Goal: Information Seeking & Learning: Understand process/instructions

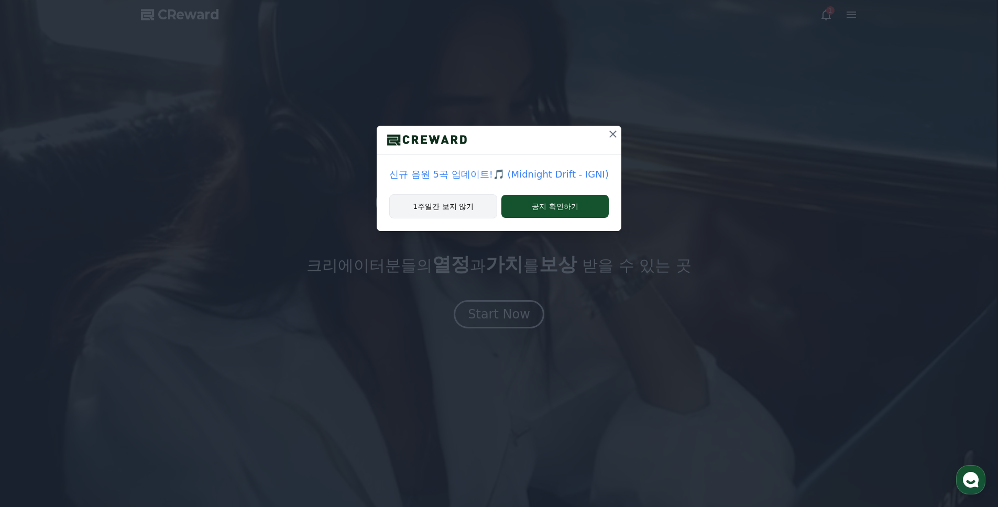
click at [443, 205] on button "1주일간 보지 않기" at bounding box center [443, 206] width 108 height 24
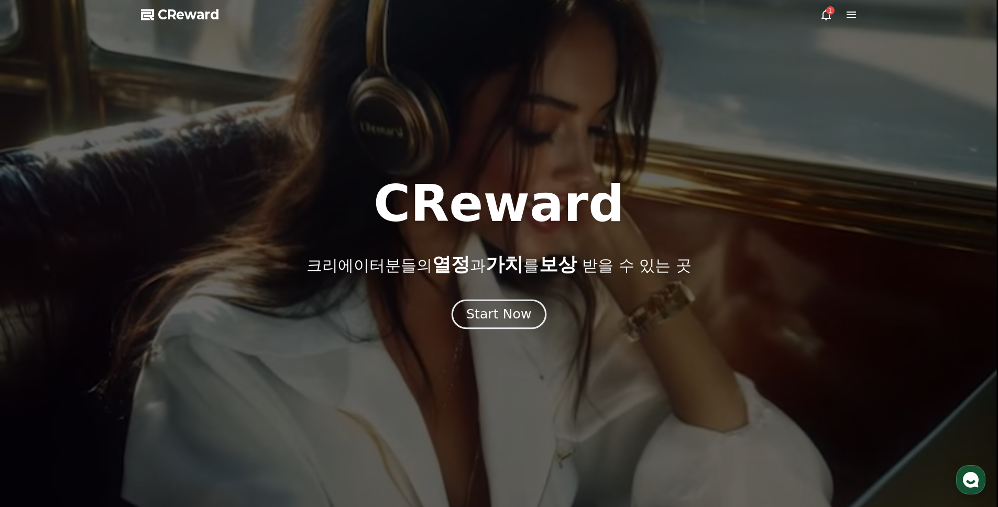
click at [507, 313] on div "Start Now" at bounding box center [498, 314] width 65 height 18
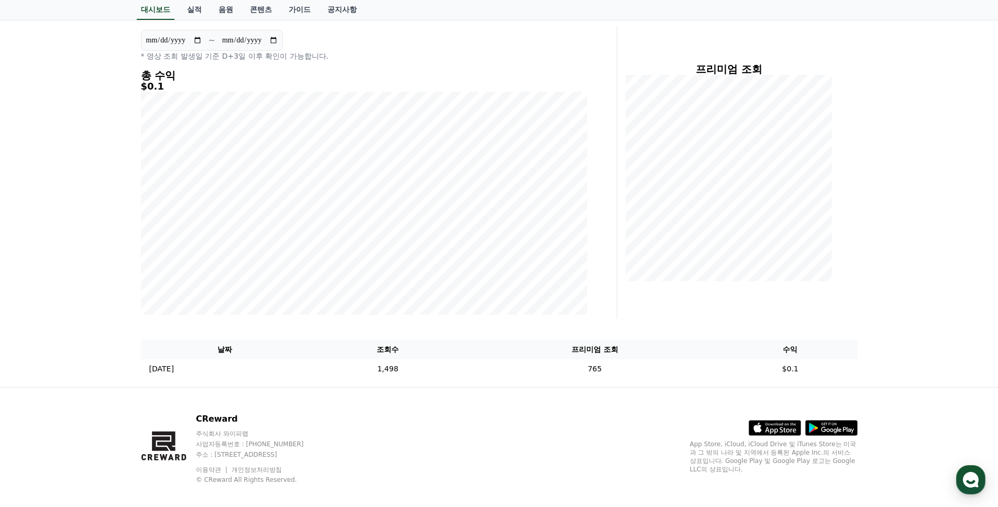
scroll to position [110, 0]
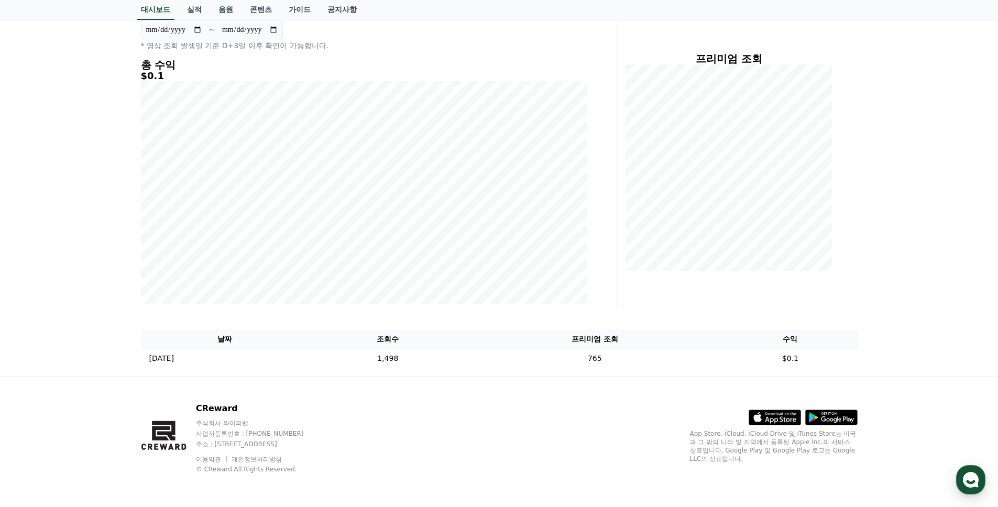
click at [928, 322] on div "**********" at bounding box center [499, 170] width 998 height 414
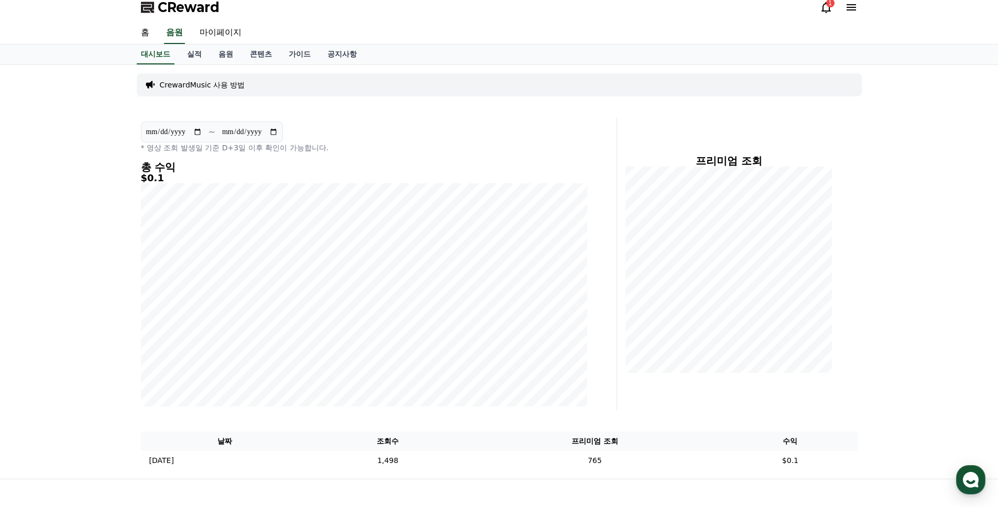
scroll to position [0, 0]
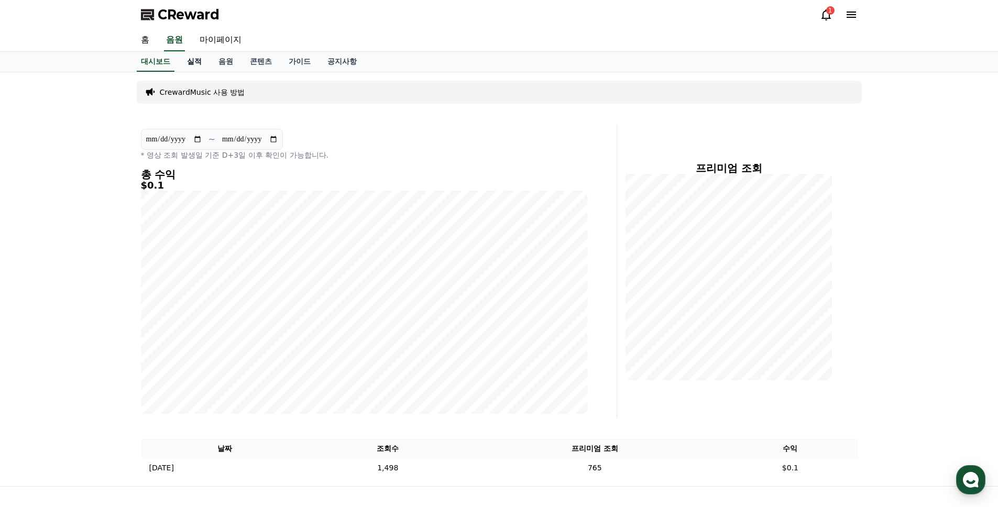
click at [197, 64] on link "실적" at bounding box center [194, 62] width 31 height 20
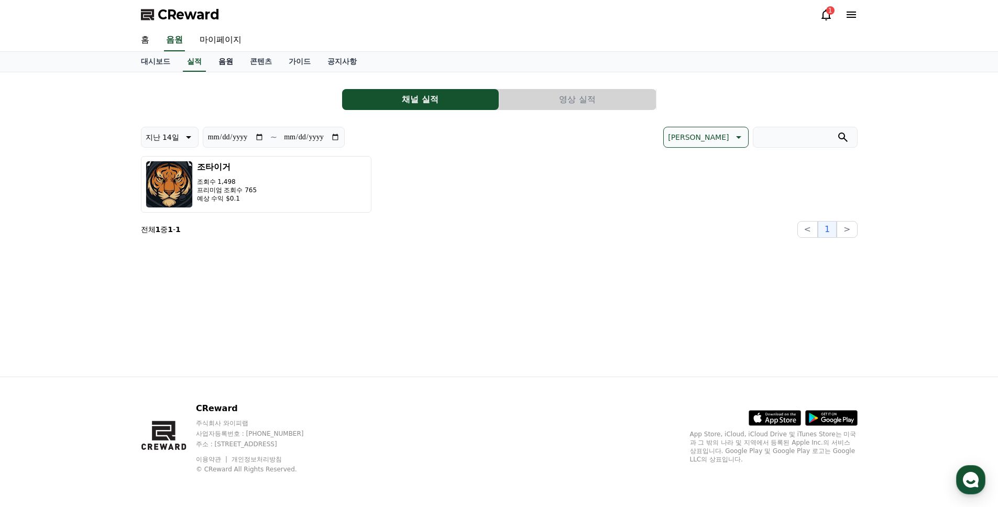
click at [224, 60] on link "음원" at bounding box center [225, 62] width 31 height 20
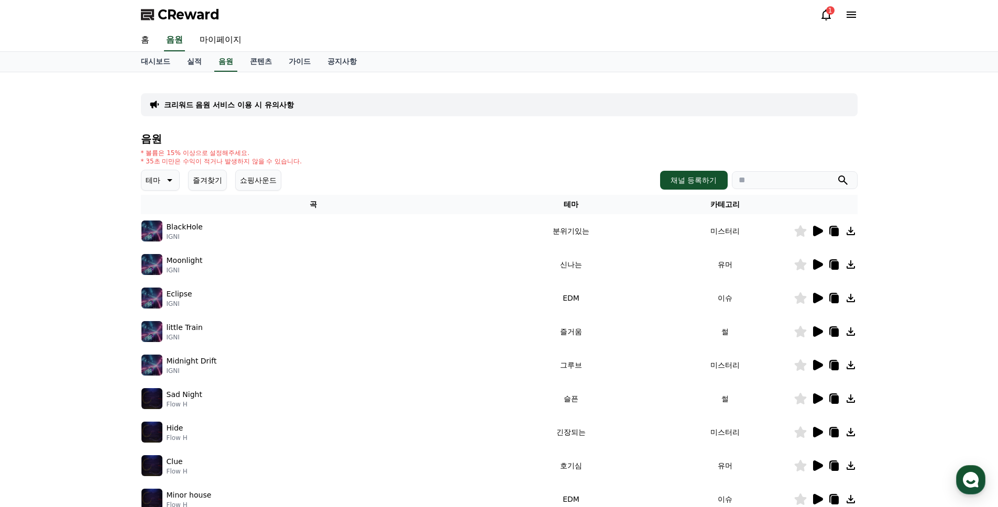
click at [166, 183] on icon at bounding box center [168, 180] width 13 height 13
click at [217, 178] on button "즐겨찾기" at bounding box center [207, 180] width 39 height 21
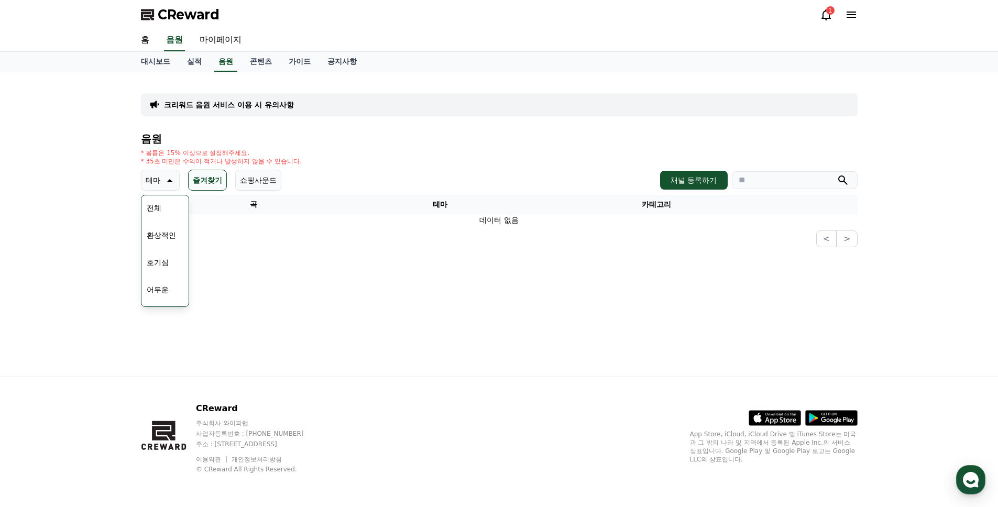
click at [256, 180] on button "쇼핑사운드" at bounding box center [258, 180] width 46 height 21
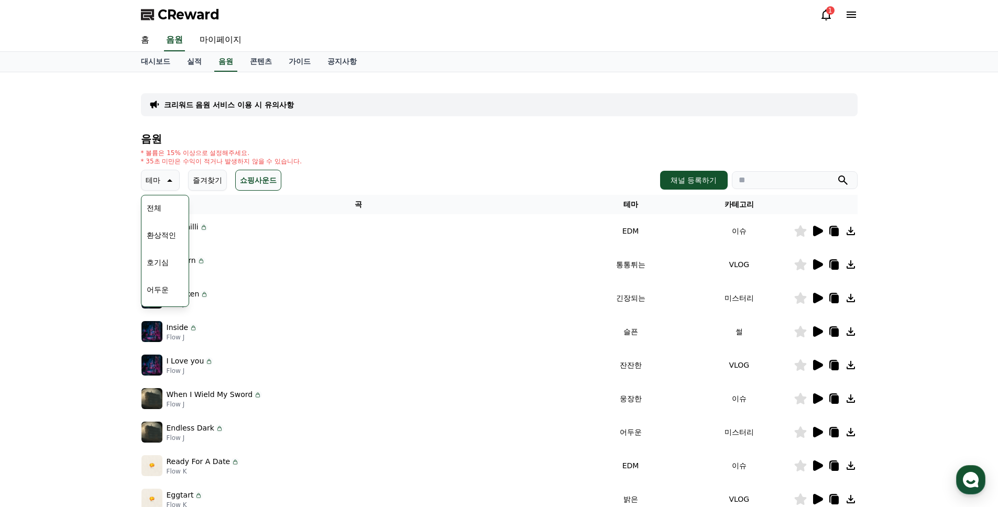
click at [152, 182] on p "테마" at bounding box center [153, 180] width 15 height 15
click at [439, 159] on div "* 볼륨은 15% 이상으로 설정해주세요. * 35초 미만은 수익이 적거나 발생하지 않을 수 있습니다." at bounding box center [499, 157] width 717 height 17
click at [816, 233] on icon at bounding box center [818, 231] width 10 height 10
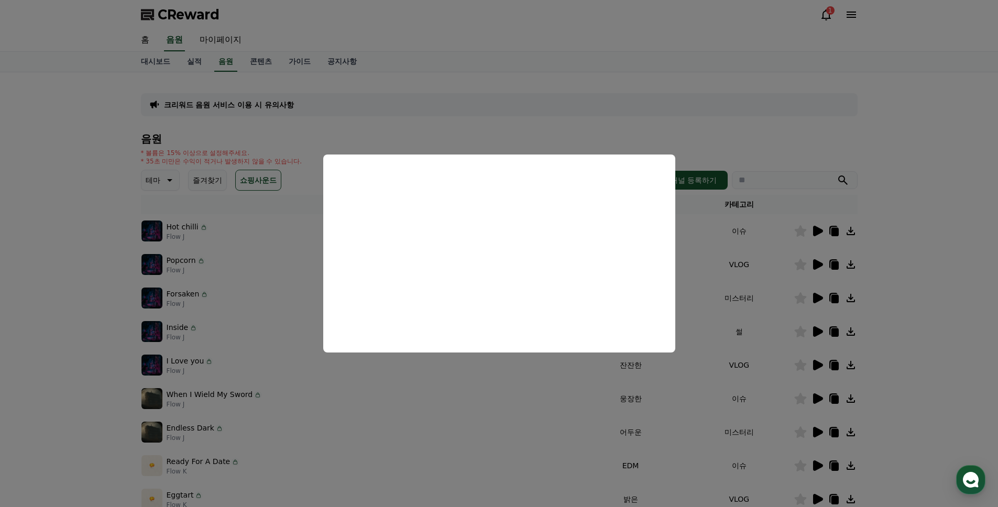
click at [533, 126] on button "close modal" at bounding box center [499, 253] width 998 height 507
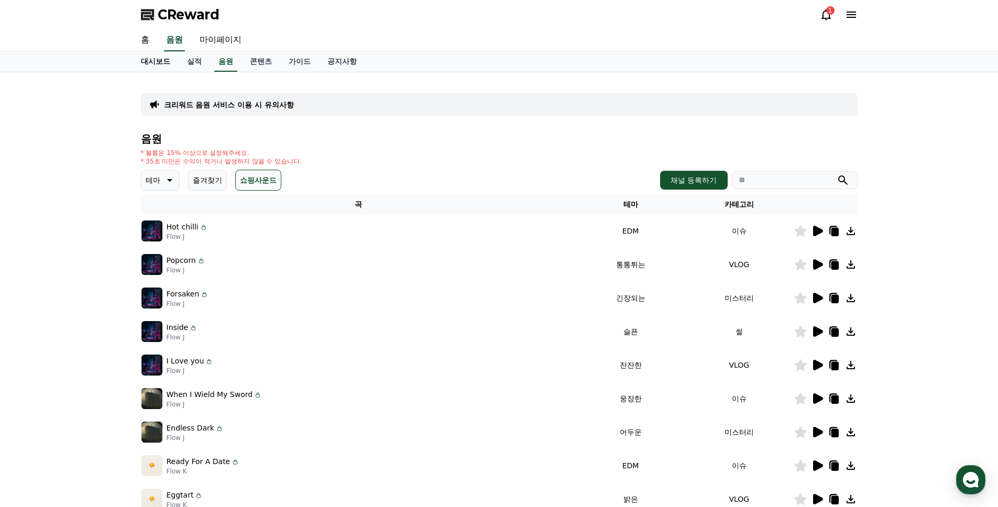
drag, startPoint x: 154, startPoint y: 63, endPoint x: 166, endPoint y: 72, distance: 14.7
click at [153, 63] on link "대시보드" at bounding box center [156, 62] width 46 height 20
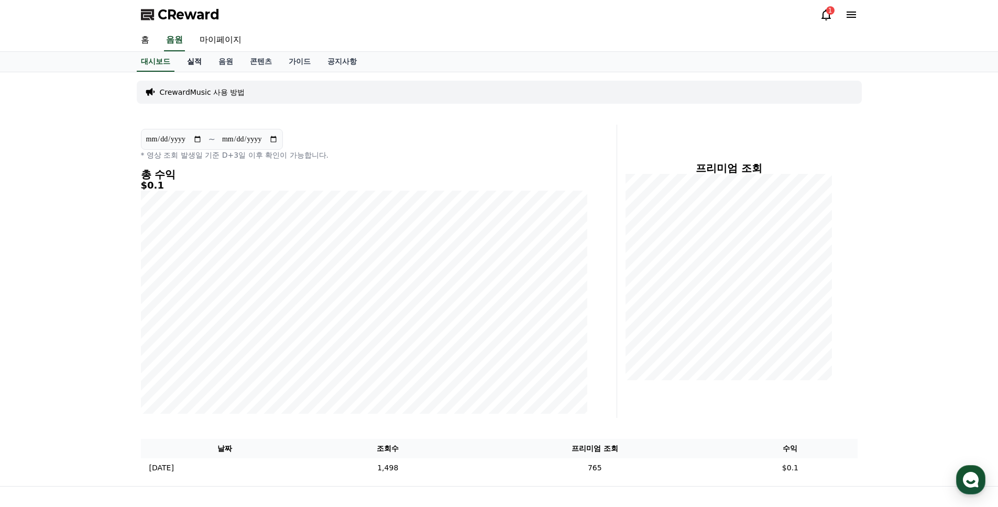
click at [197, 60] on link "실적" at bounding box center [194, 62] width 31 height 20
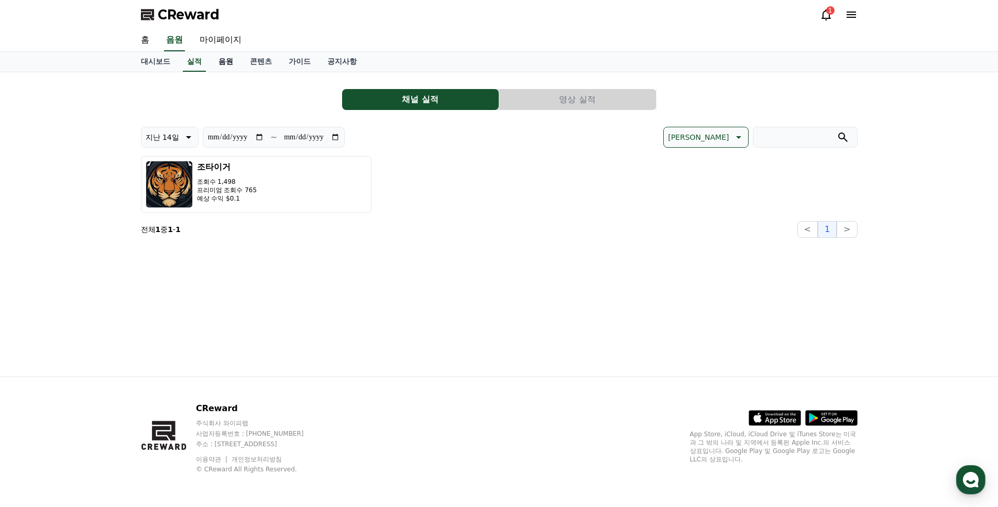
click at [222, 61] on link "음원" at bounding box center [225, 62] width 31 height 20
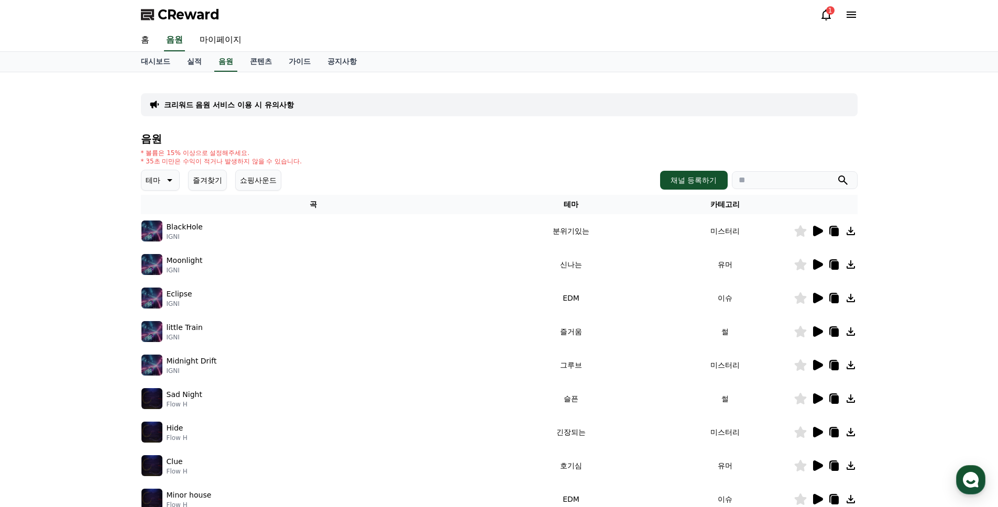
click at [248, 181] on button "쇼핑사운드" at bounding box center [258, 180] width 46 height 21
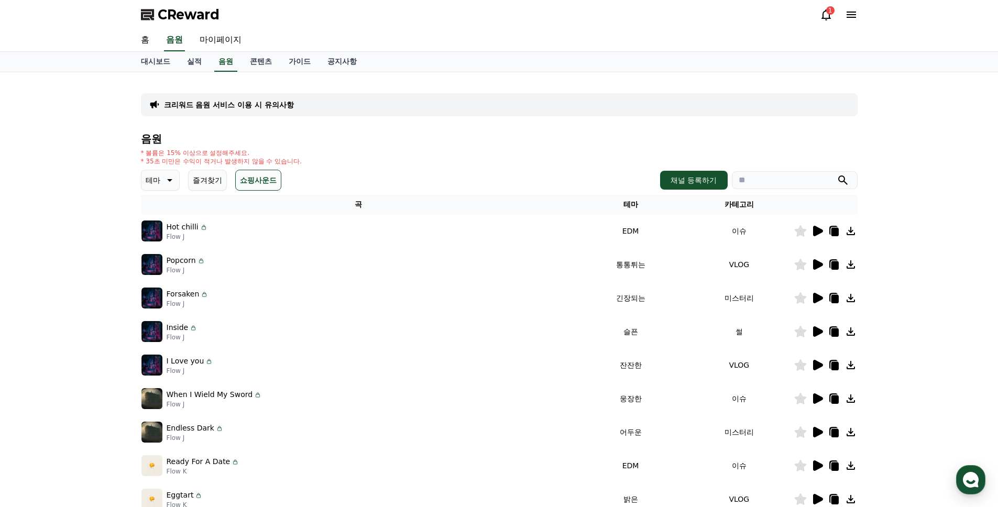
click at [221, 179] on button "즐겨찾기" at bounding box center [207, 180] width 39 height 21
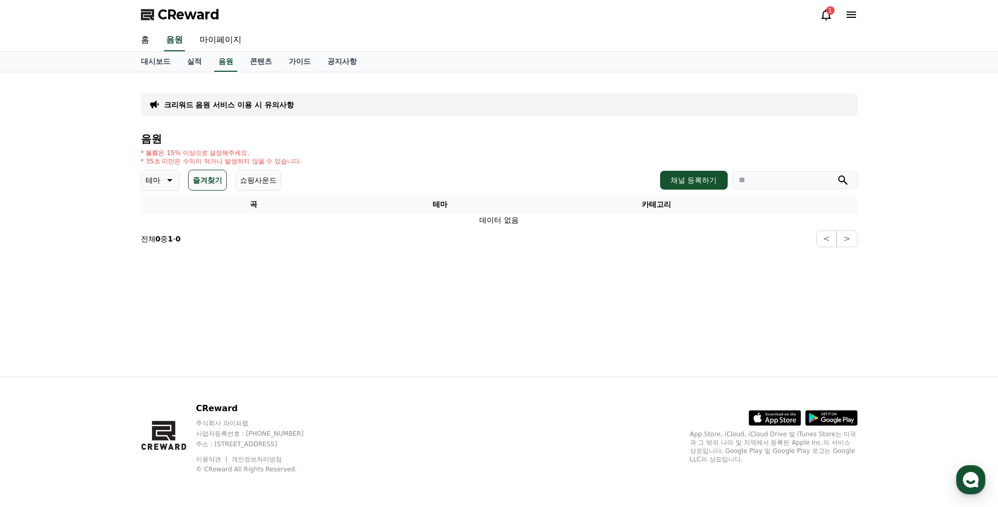
click at [156, 179] on p "테마" at bounding box center [153, 180] width 15 height 15
click at [248, 180] on button "쇼핑사운드" at bounding box center [258, 180] width 46 height 21
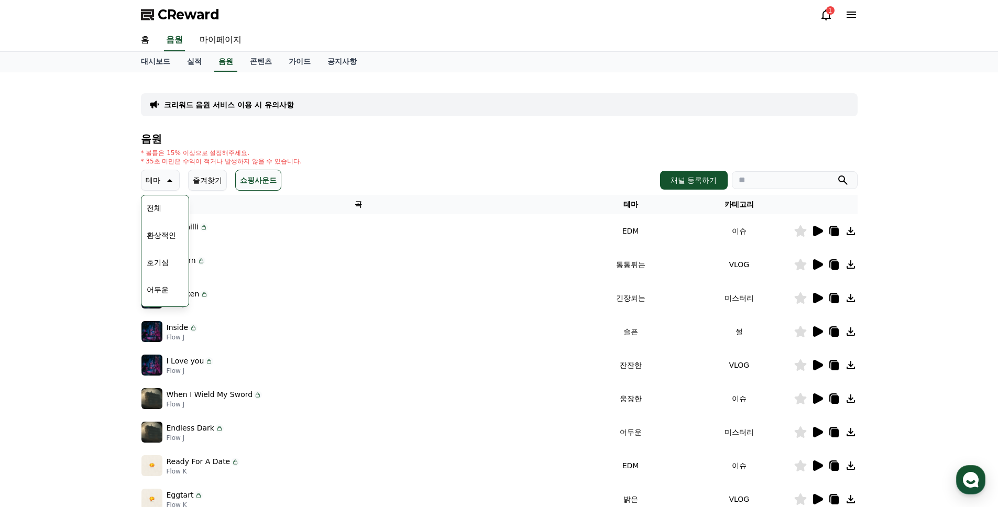
click at [546, 148] on div "음원 * 볼륨은 15% 이상으로 설정해주세요. * 35초 미만은 수익이 적거나 발생하지 않을 수 있습니다. 테마 테마 전체 환상적인 호기심 어…" at bounding box center [499, 352] width 717 height 438
click at [88, 237] on div "크리워드 음원 서비스 이용 시 유의사항 음원 * 볼륨은 15% 이상으로 설정해주세요. * 35초 미만은 수익이 적거나 발생하지 않을 수 있습니…" at bounding box center [499, 325] width 998 height 507
click at [796, 228] on icon at bounding box center [800, 231] width 13 height 12
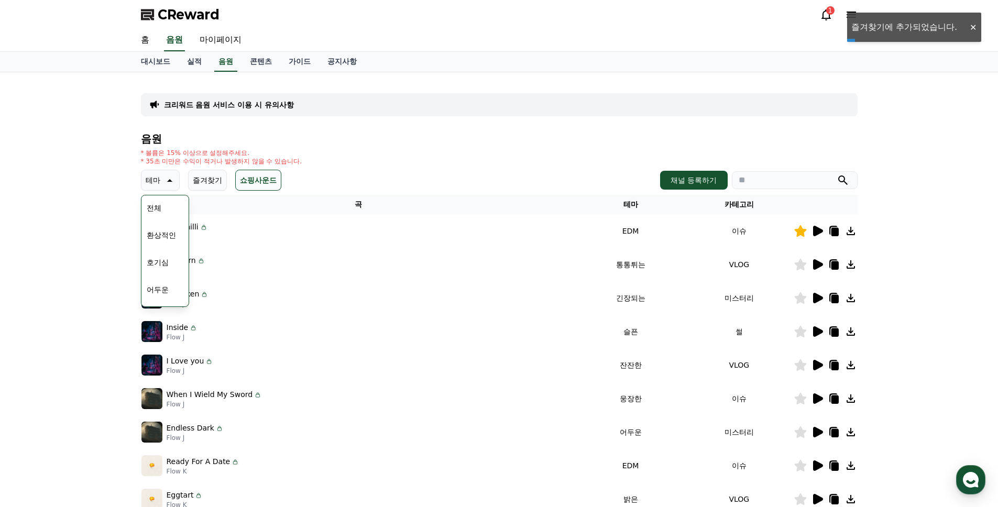
click at [157, 209] on button "전체" at bounding box center [154, 207] width 23 height 23
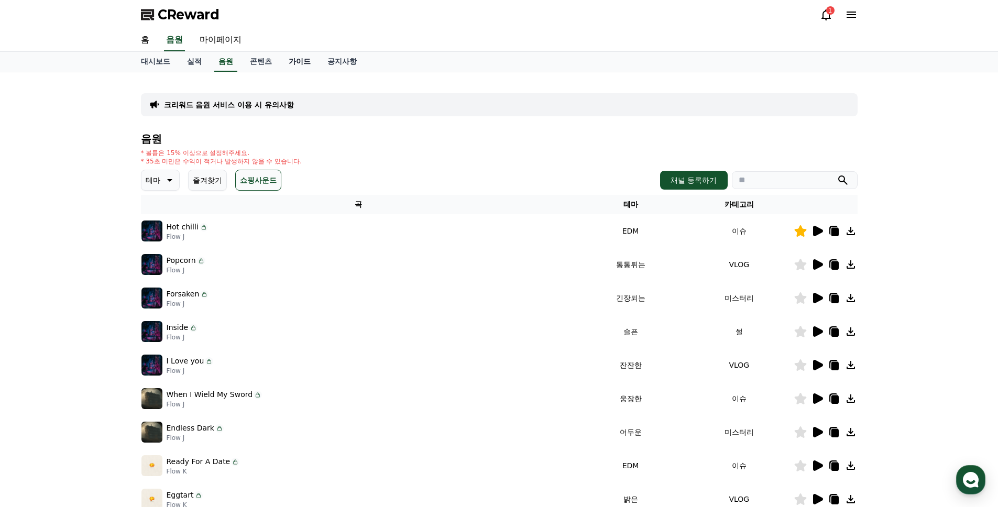
click at [301, 63] on link "가이드" at bounding box center [299, 62] width 39 height 20
